Goal: Information Seeking & Learning: Compare options

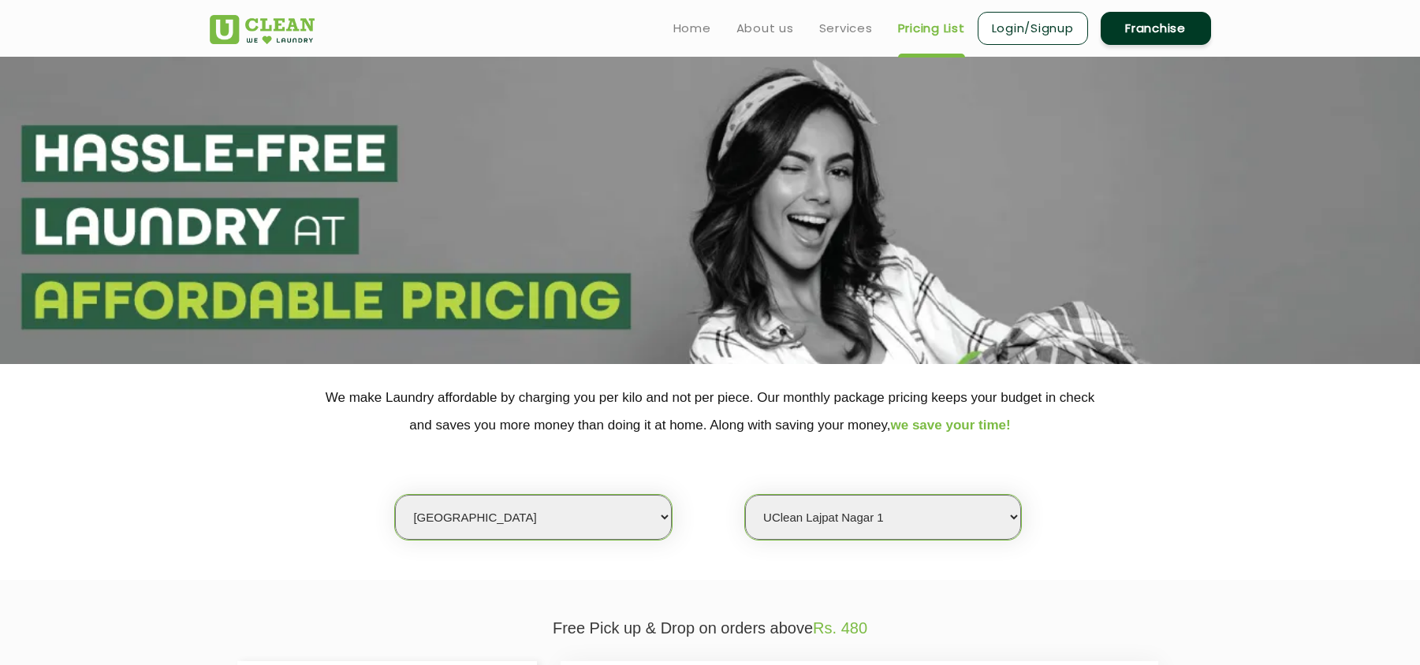
select select "1"
select select "407"
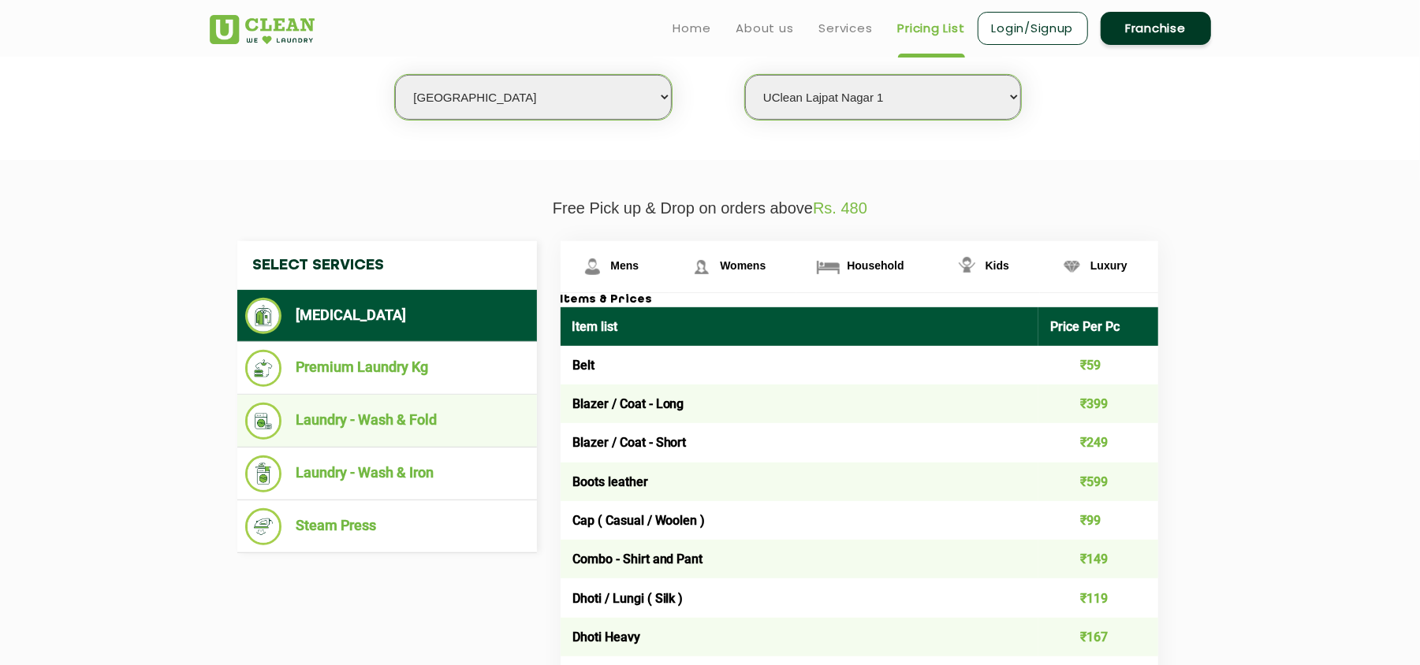
click at [429, 415] on li "Laundry - Wash & Fold" at bounding box center [387, 421] width 284 height 37
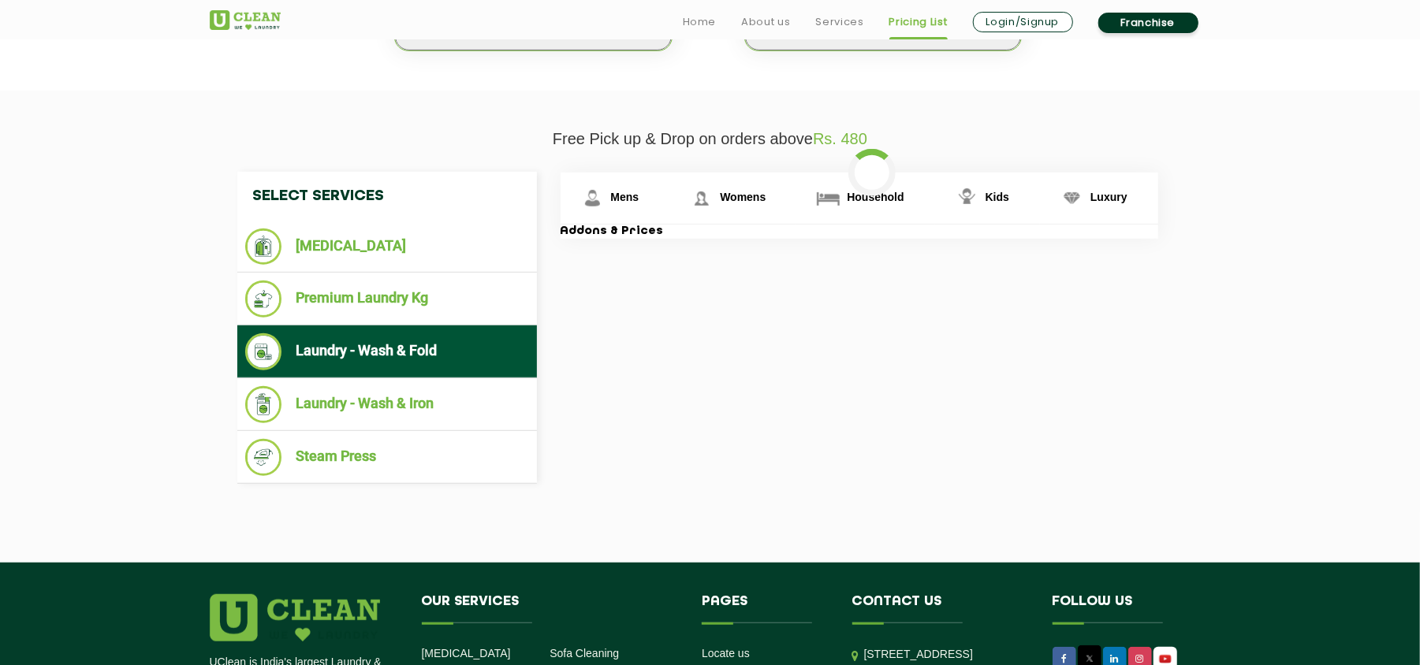
scroll to position [525, 0]
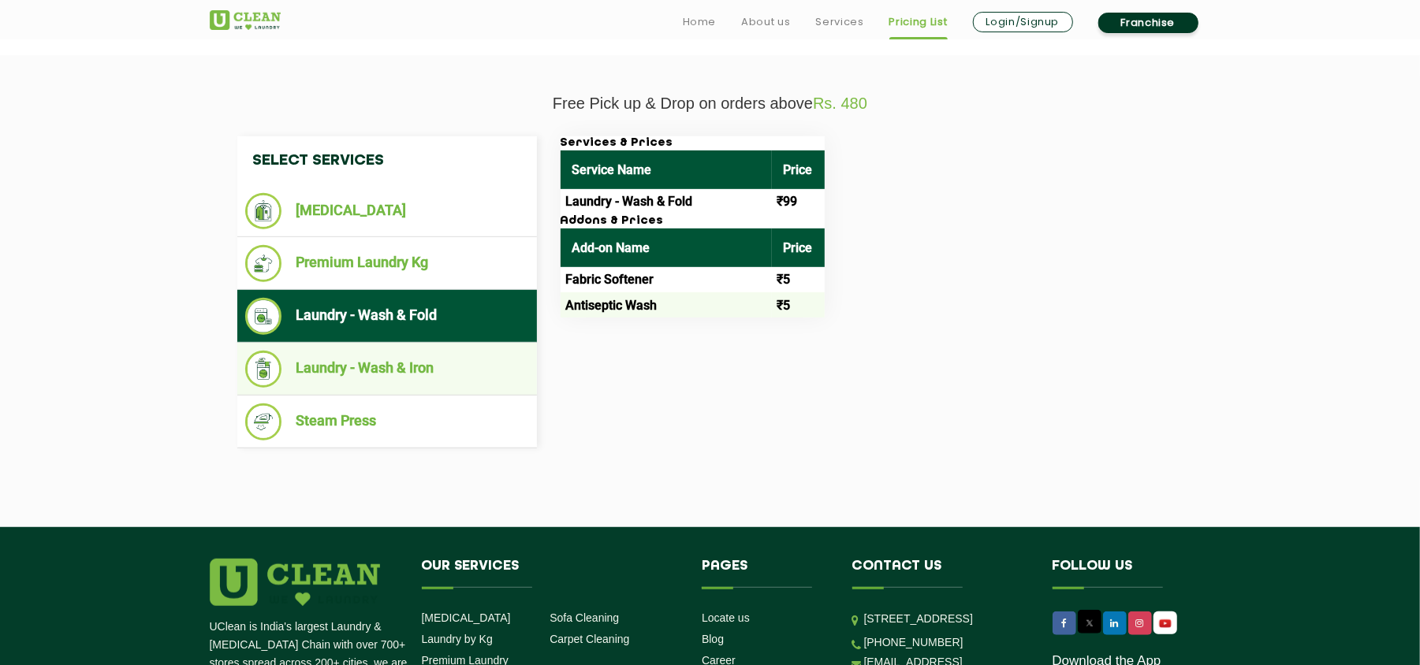
click at [396, 358] on li "Laundry - Wash & Iron" at bounding box center [387, 369] width 284 height 37
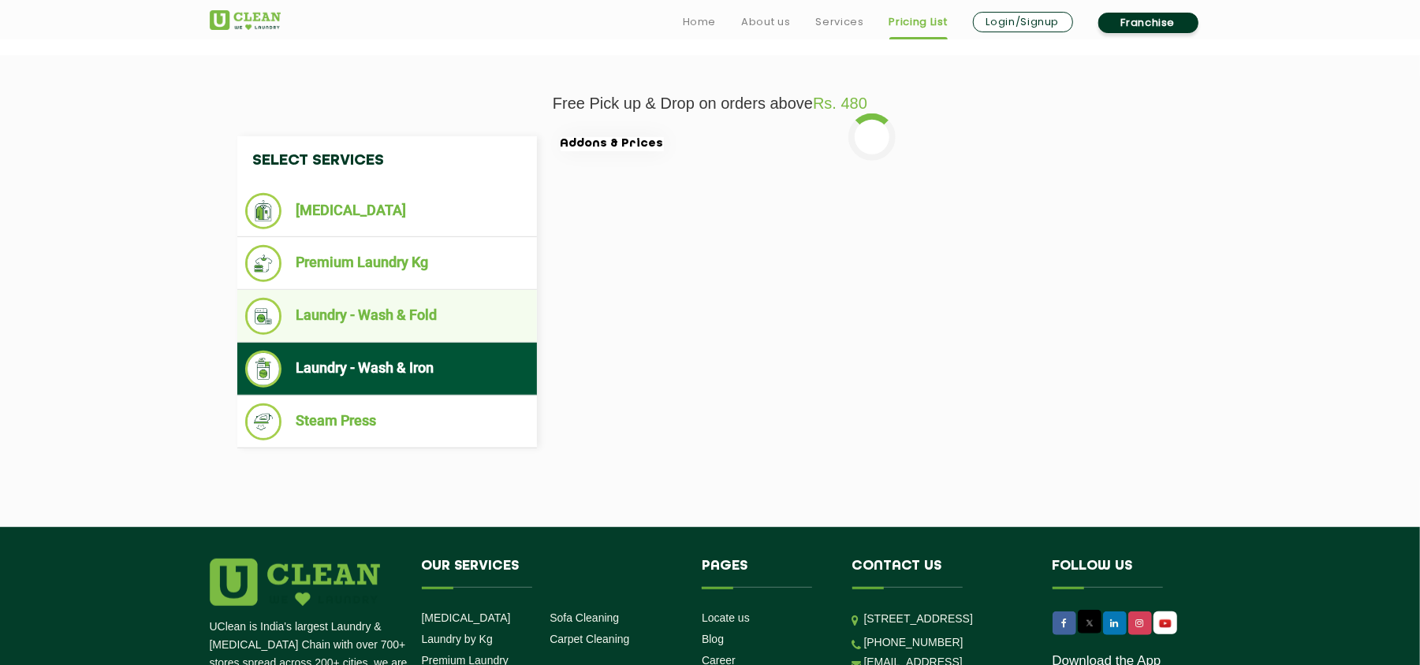
click at [421, 315] on li "Laundry - Wash & Fold" at bounding box center [387, 316] width 284 height 37
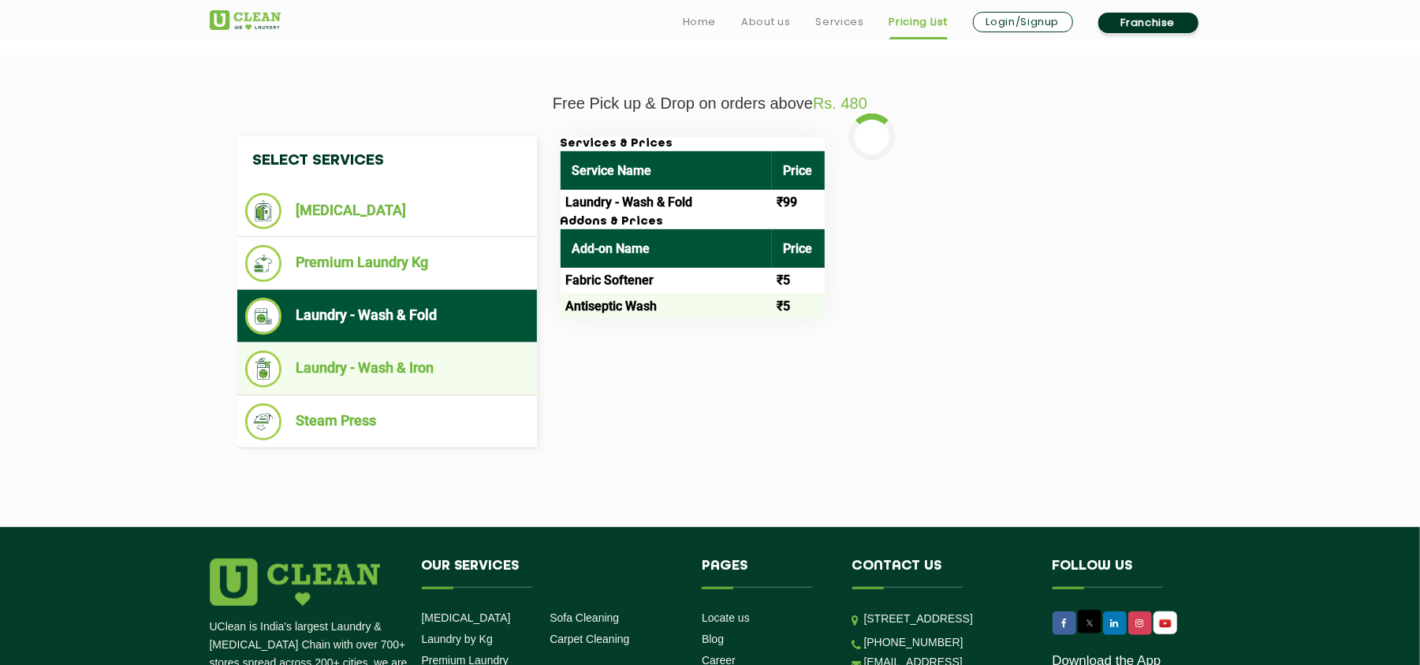
click at [414, 363] on li "Laundry - Wash & Iron" at bounding box center [387, 369] width 284 height 37
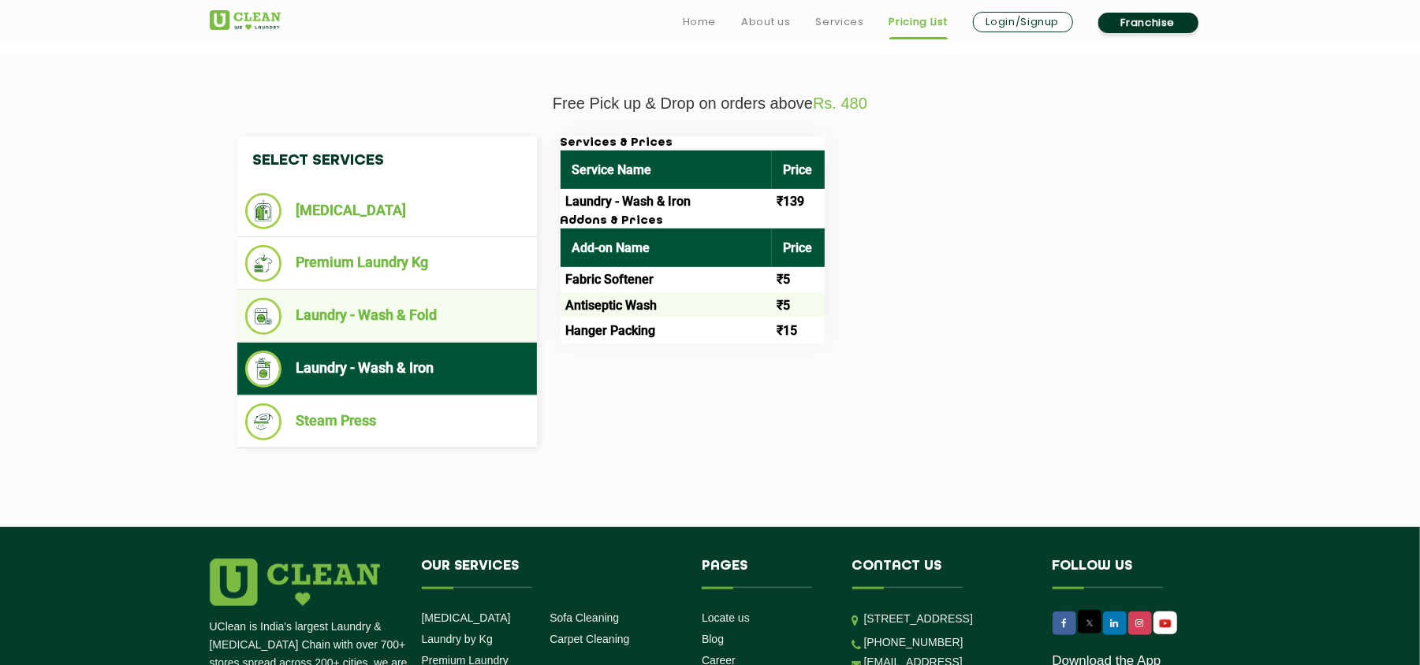
click at [445, 315] on li "Laundry - Wash & Fold" at bounding box center [387, 316] width 284 height 37
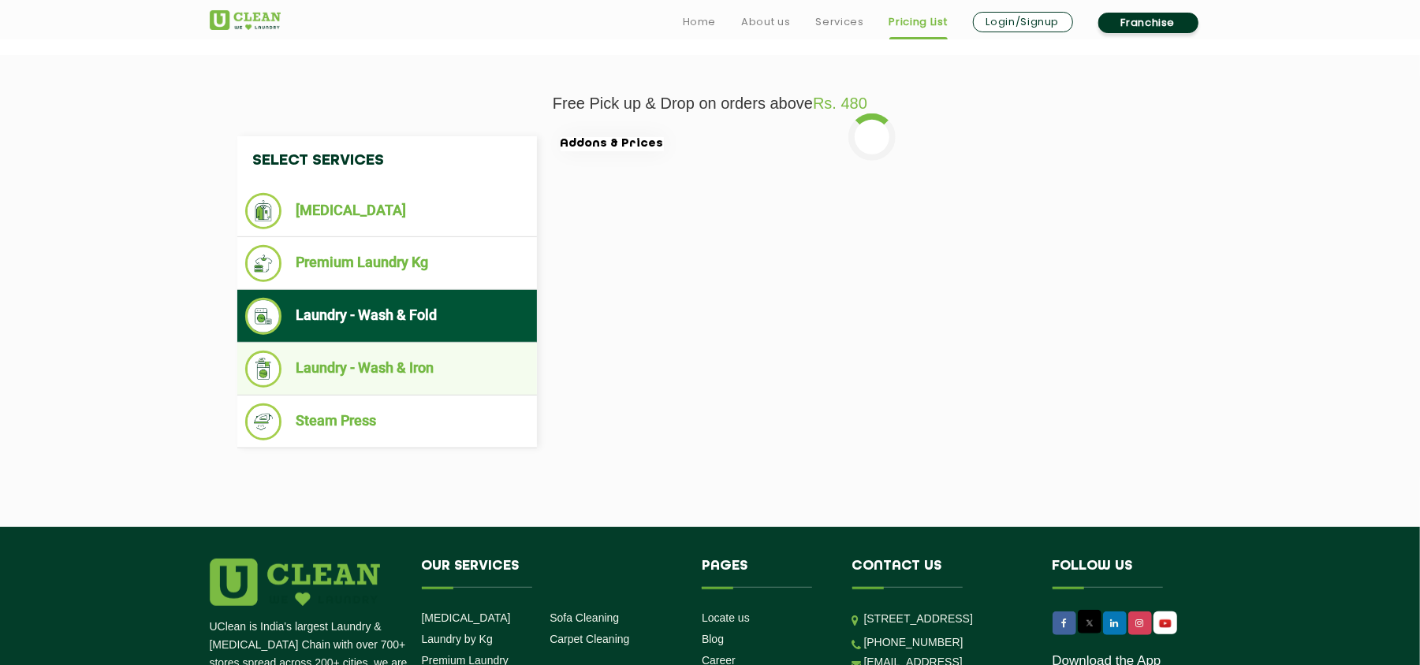
click at [432, 355] on li "Laundry - Wash & Iron" at bounding box center [387, 369] width 284 height 37
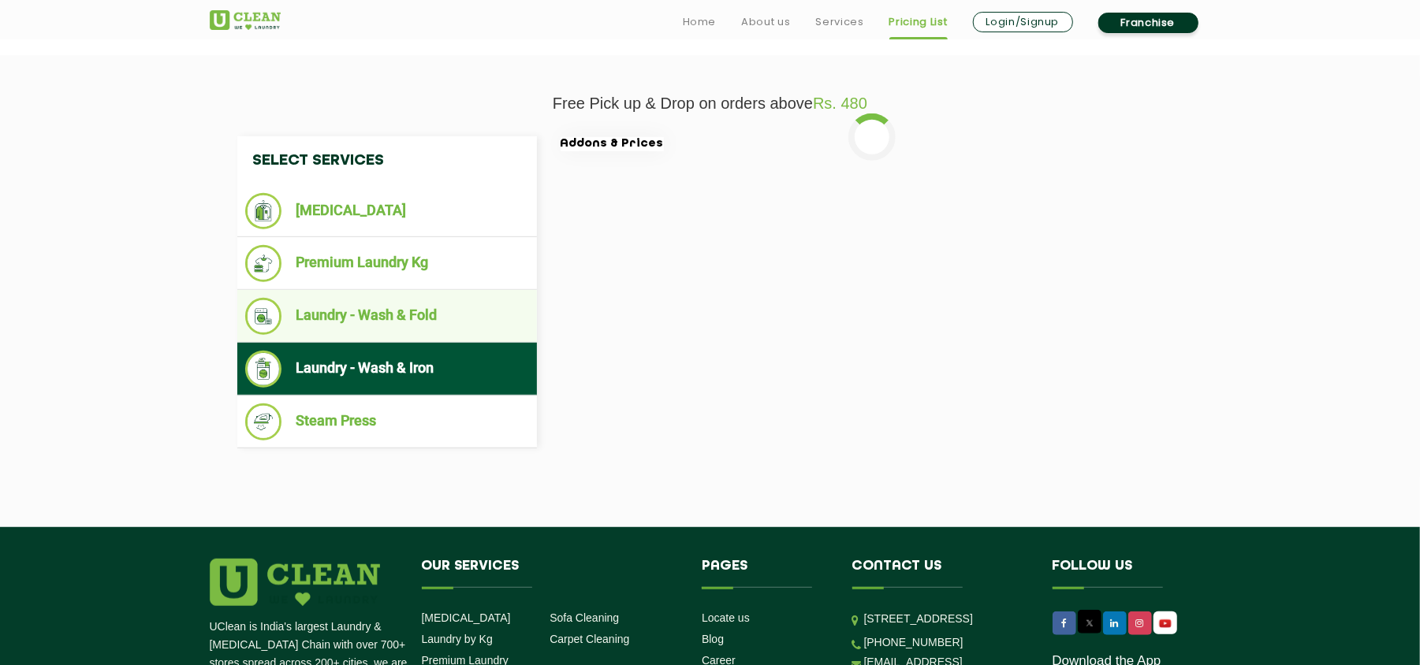
click at [435, 311] on li "Laundry - Wash & Fold" at bounding box center [387, 316] width 284 height 37
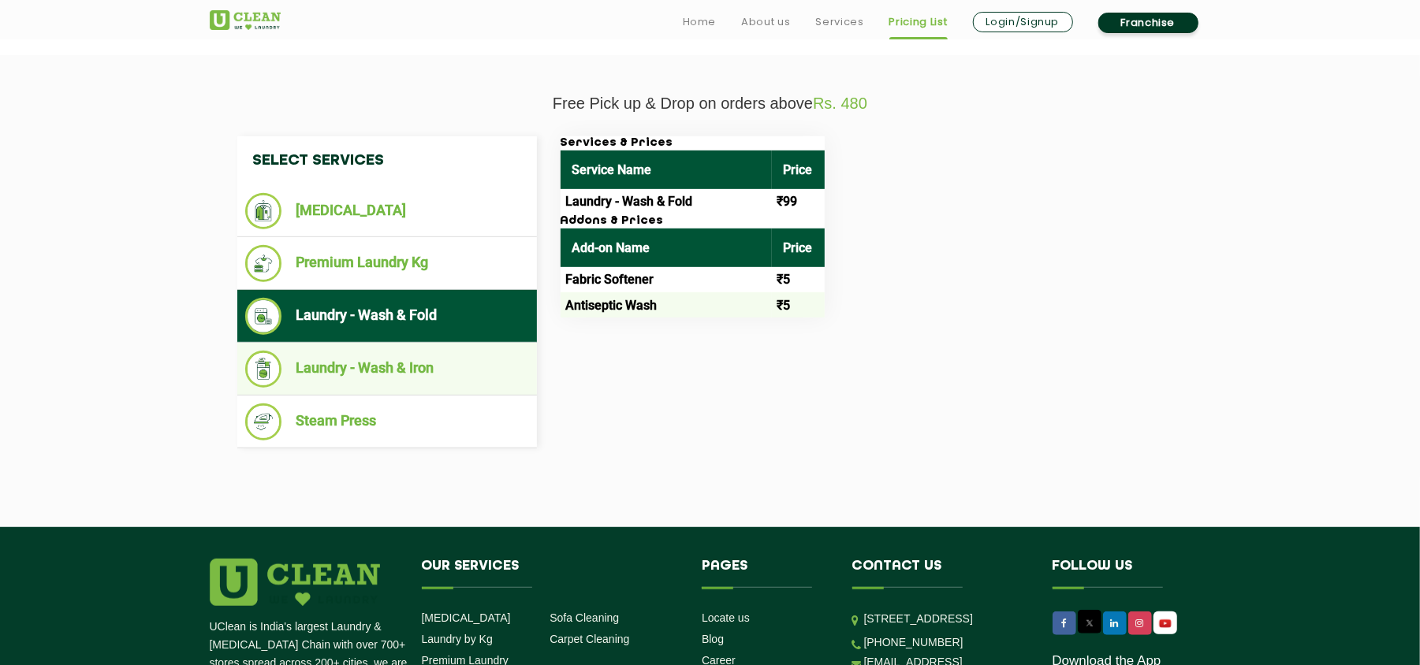
click at [404, 374] on li "Laundry - Wash & Iron" at bounding box center [387, 369] width 284 height 37
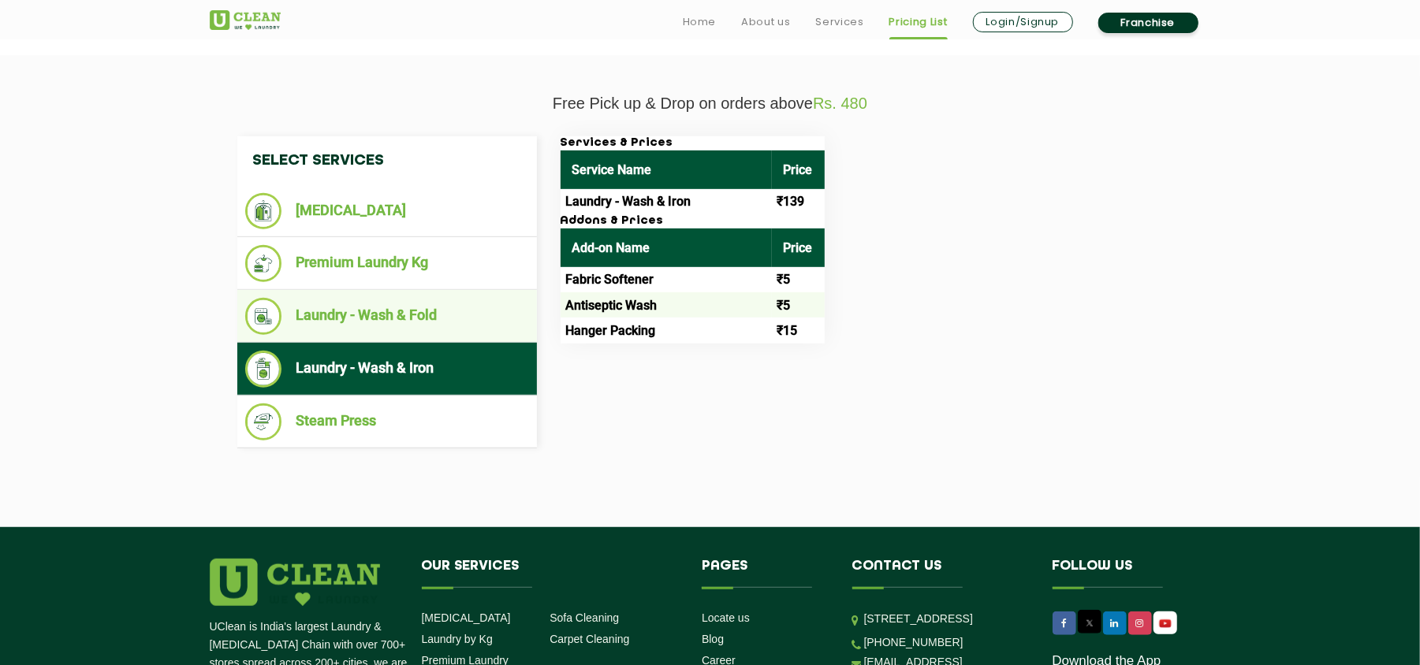
click at [411, 298] on li "Laundry - Wash & Fold" at bounding box center [387, 316] width 284 height 37
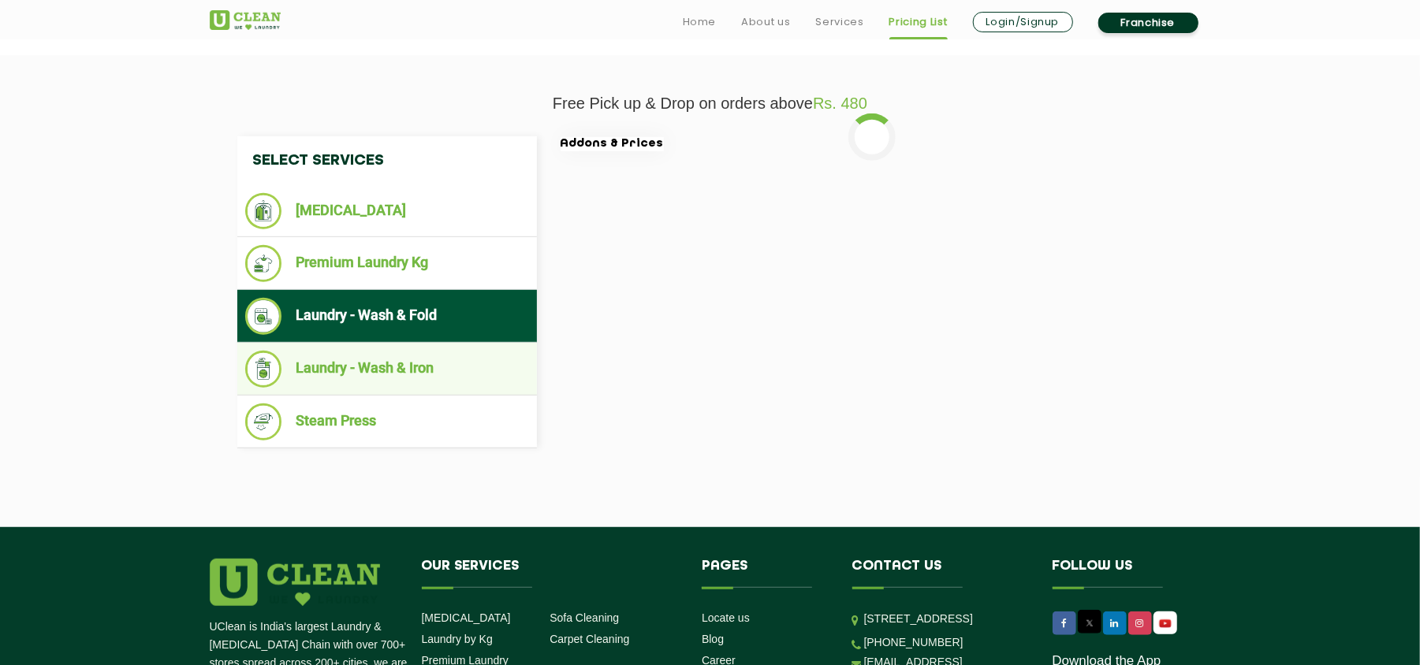
click at [429, 361] on li "Laundry - Wash & Iron" at bounding box center [387, 369] width 284 height 37
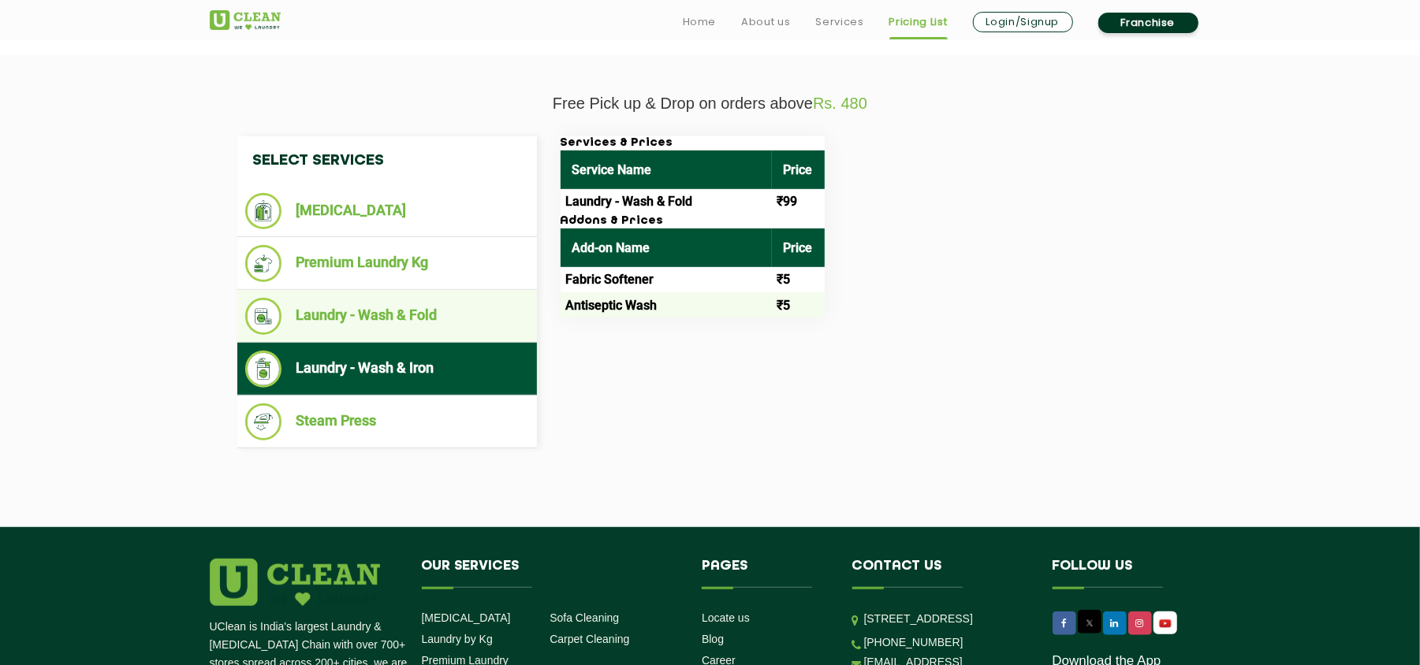
click at [429, 307] on li "Laundry - Wash & Fold" at bounding box center [387, 316] width 284 height 37
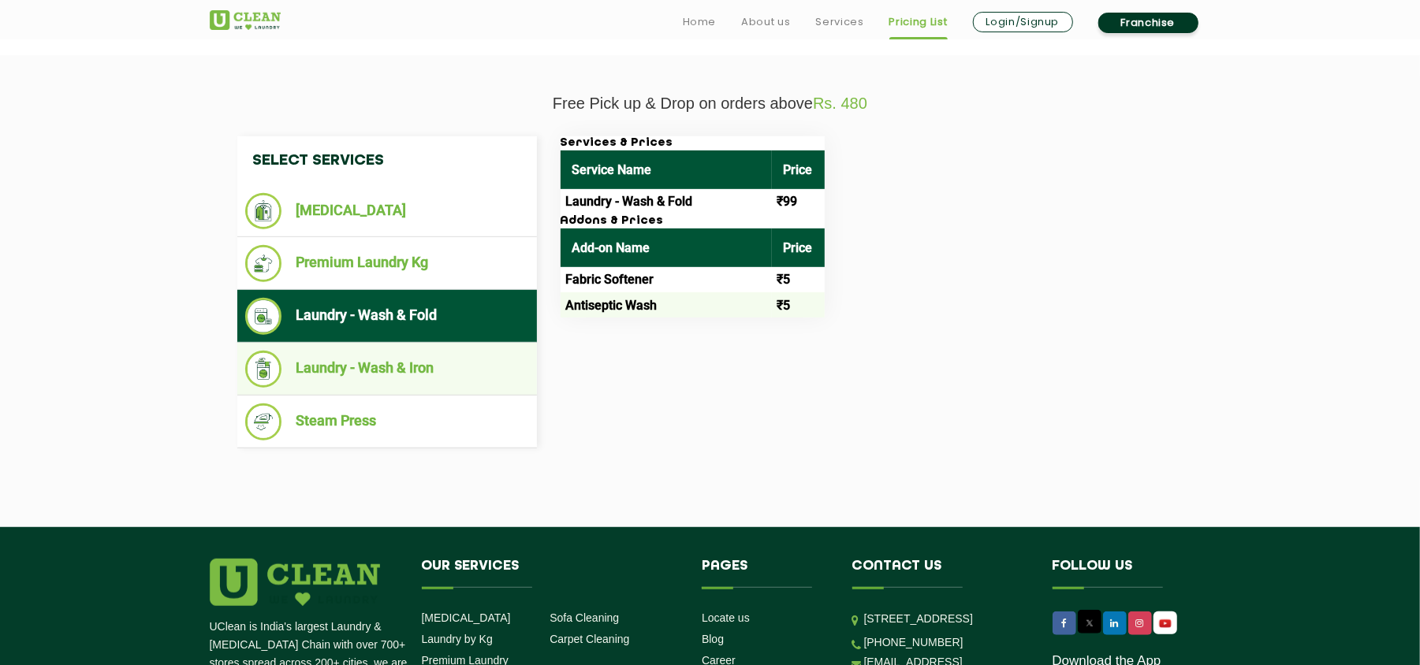
click at [426, 366] on li "Laundry - Wash & Iron" at bounding box center [387, 369] width 284 height 37
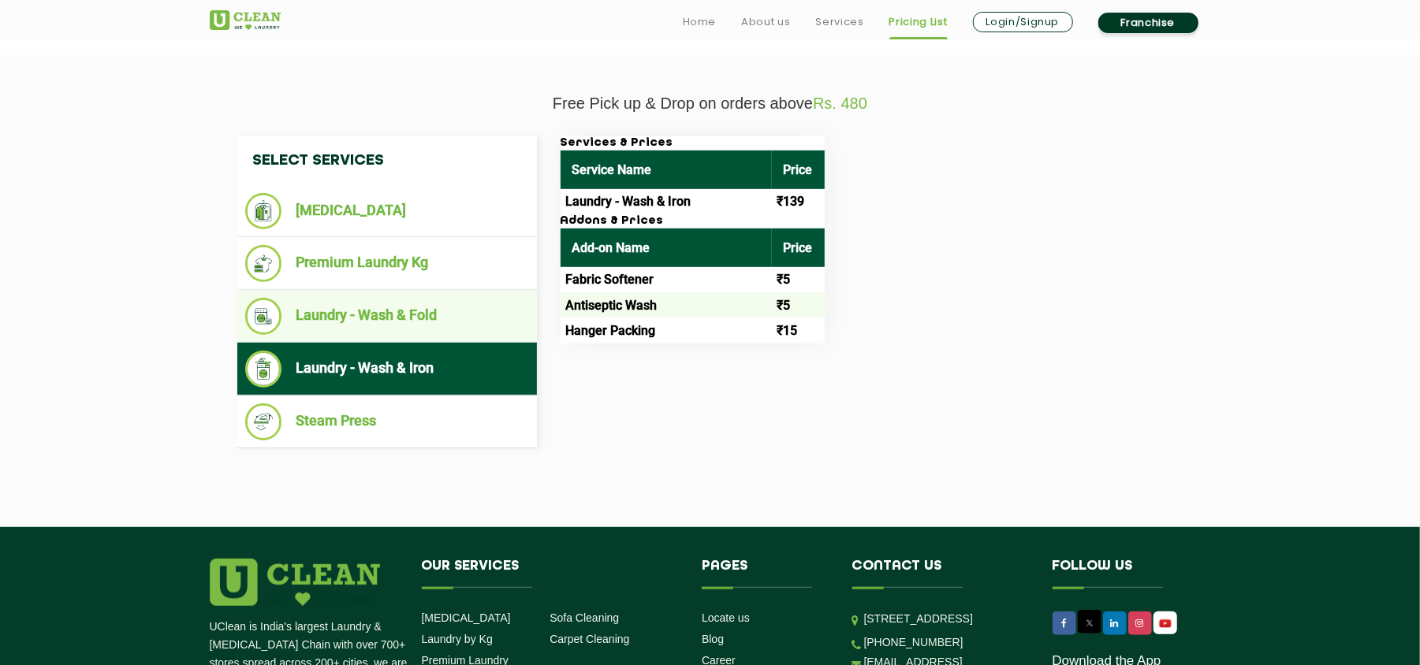
click at [413, 312] on li "Laundry - Wash & Fold" at bounding box center [387, 316] width 284 height 37
